Goal: Navigation & Orientation: Go to known website

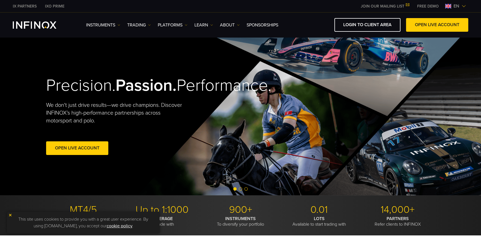
drag, startPoint x: 0, startPoint y: 0, endPoint x: 465, endPoint y: 6, distance: 465.3
click at [465, 6] on img at bounding box center [464, 6] width 4 height 4
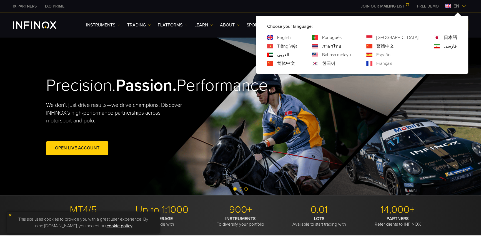
click at [465, 6] on img at bounding box center [464, 6] width 4 height 4
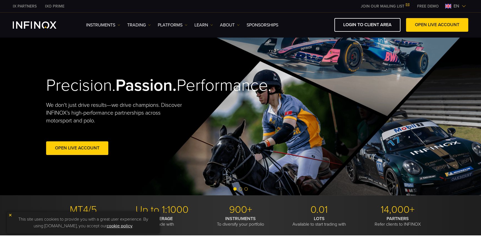
click at [465, 6] on img at bounding box center [464, 6] width 4 height 4
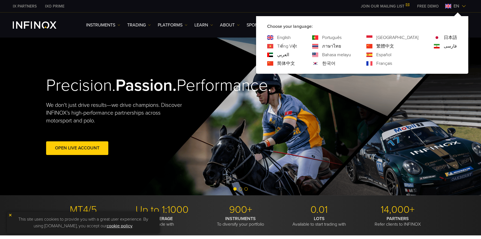
click at [342, 37] on link "Português" at bounding box center [331, 37] width 19 height 7
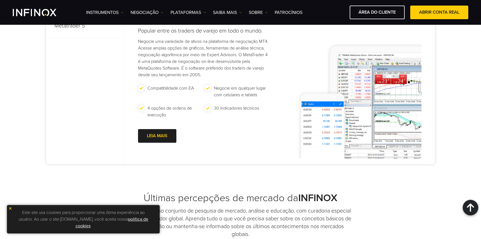
scroll to position [151, 0]
